Goal: Task Accomplishment & Management: Manage account settings

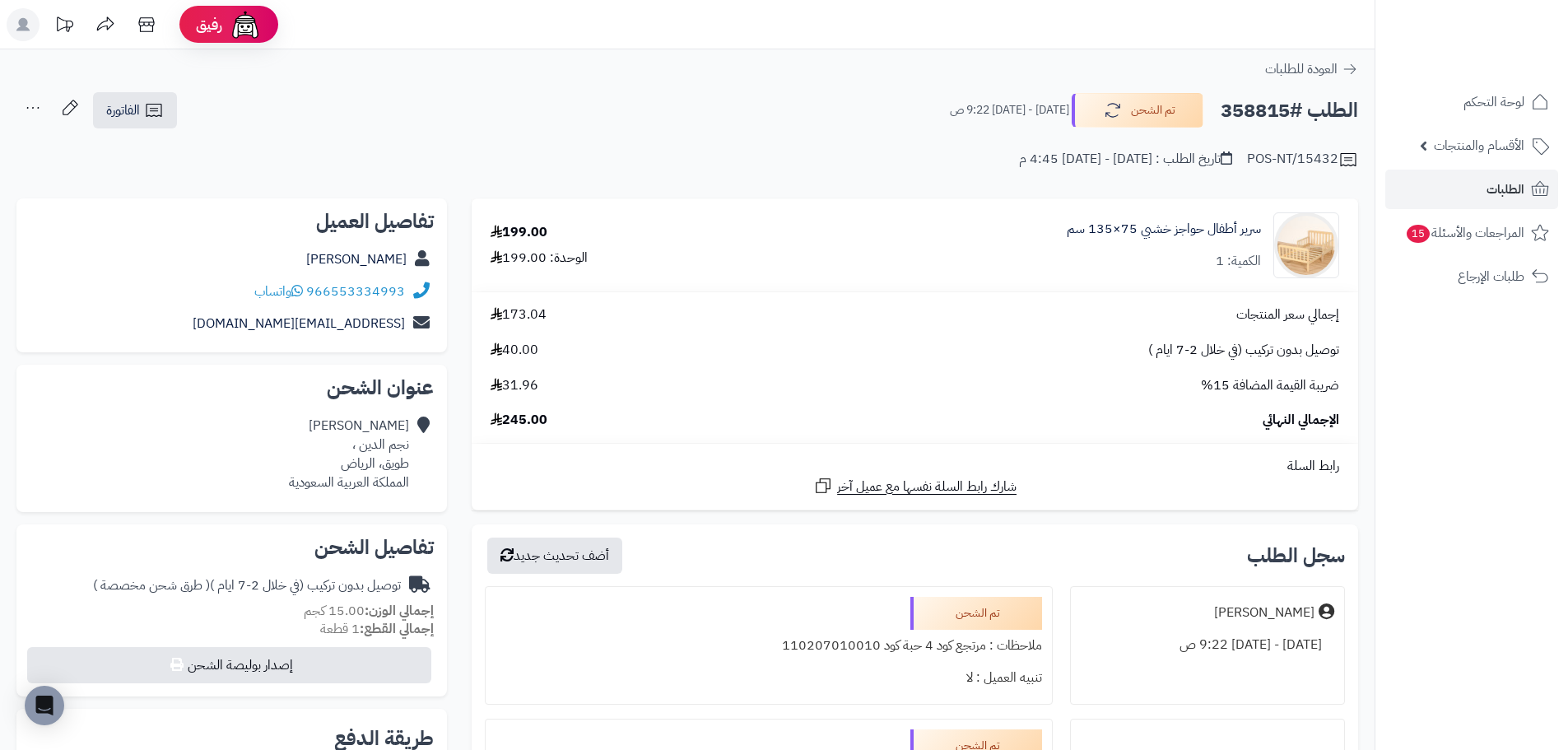
scroll to position [329, 0]
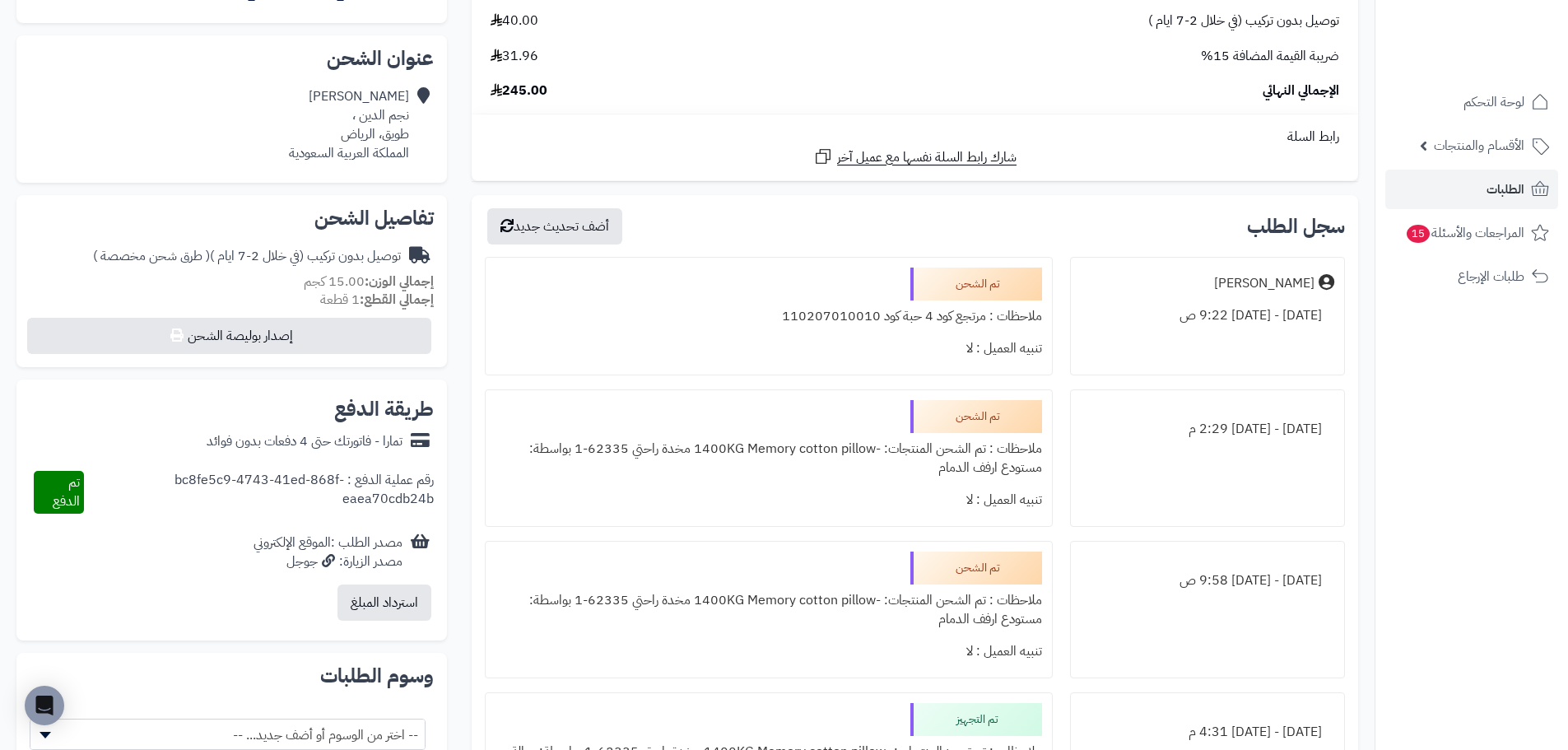
click at [859, 325] on div "ملاحظات : مرتجع كود 4 حبة كود 110207010010" at bounding box center [768, 316] width 546 height 32
copy div "110207010010"
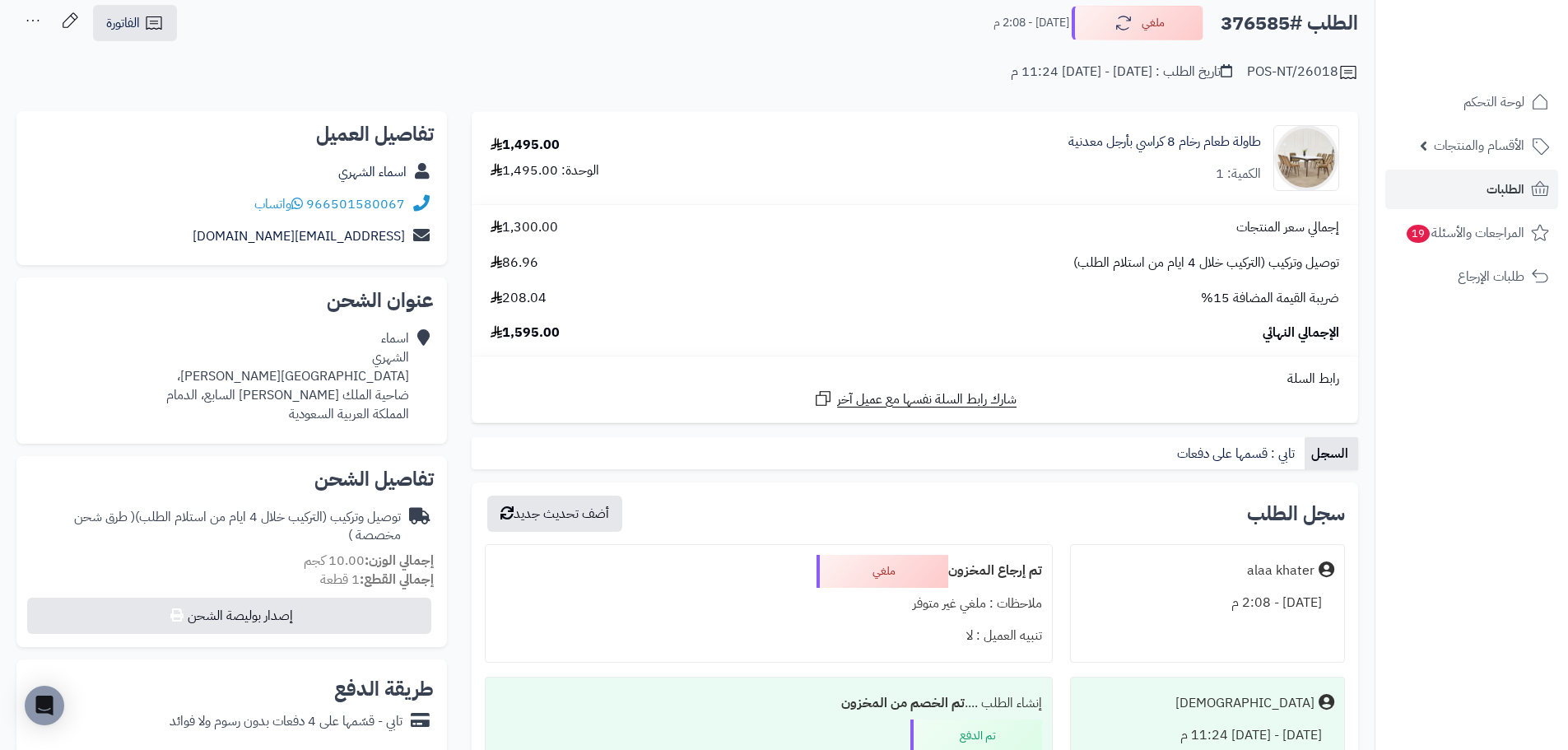
scroll to position [83, 0]
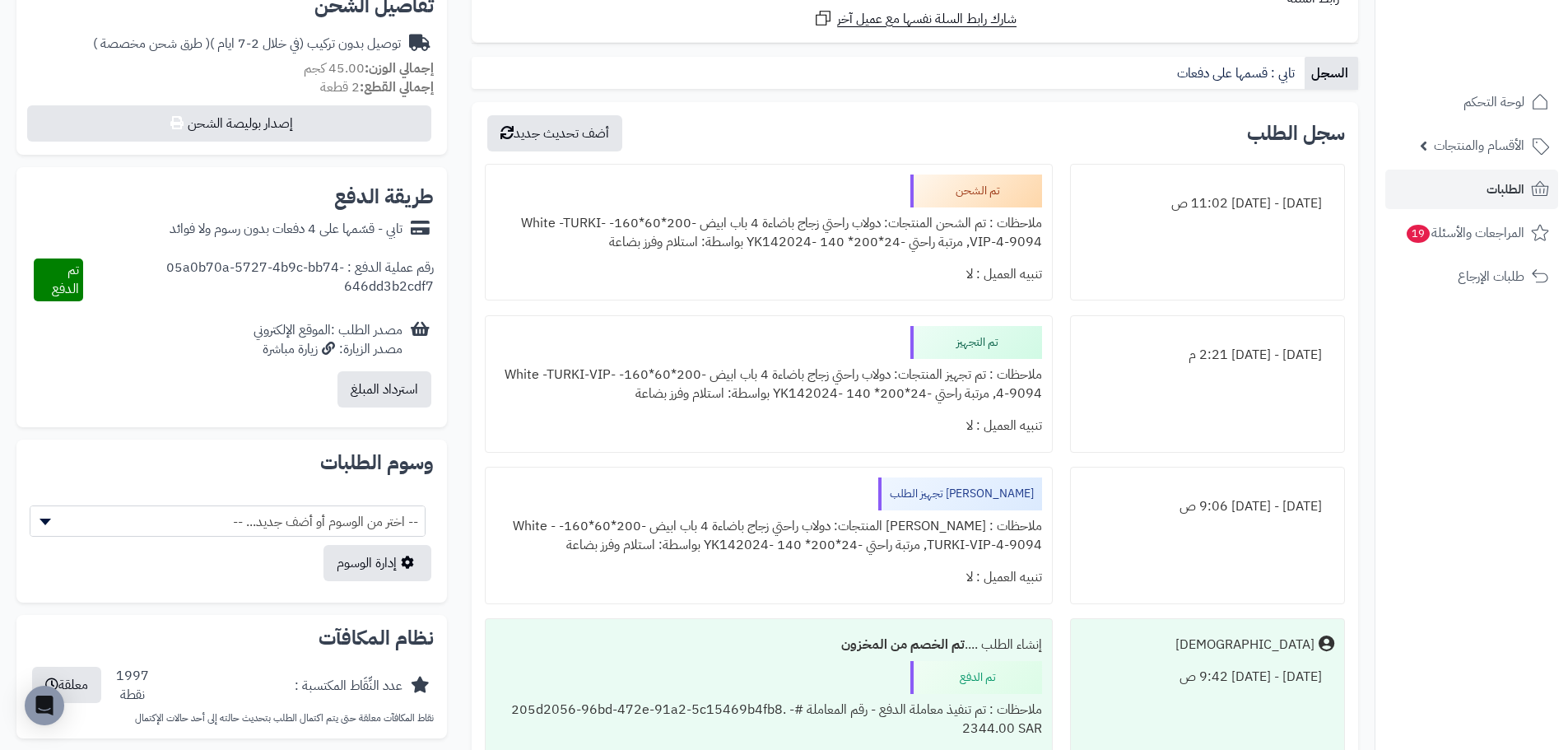
scroll to position [576, 0]
